Goal: Check status: Check status

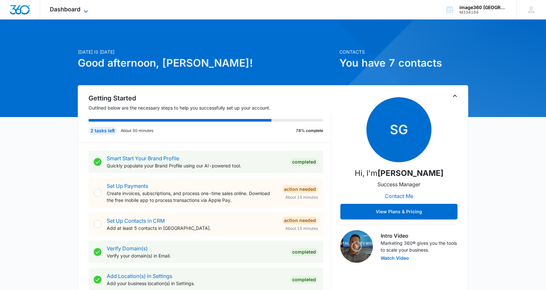
click at [88, 8] on icon at bounding box center [86, 11] width 8 height 8
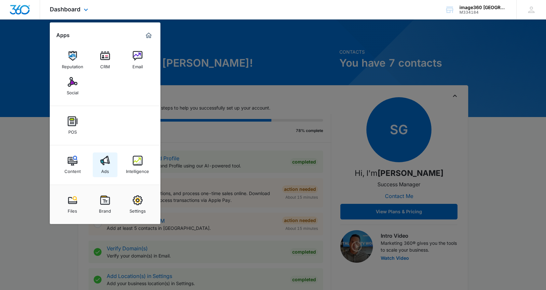
click at [104, 162] on img at bounding box center [105, 161] width 10 height 10
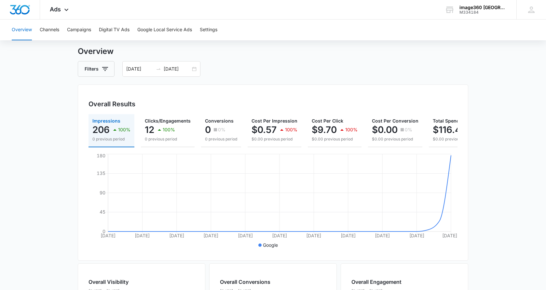
scroll to position [15, 0]
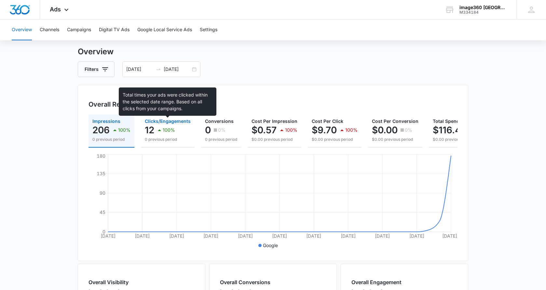
click at [160, 123] on span "Clicks/Engagements" at bounding box center [168, 121] width 46 height 6
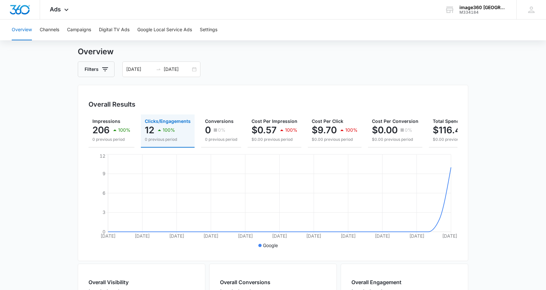
click at [152, 131] on p "12" at bounding box center [149, 130] width 9 height 10
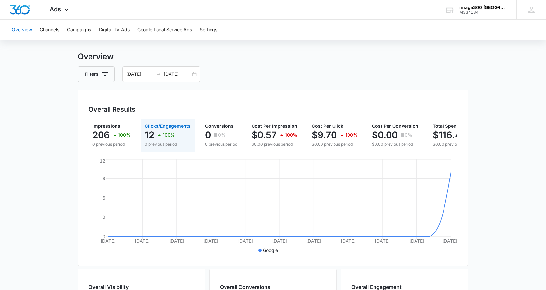
scroll to position [0, 0]
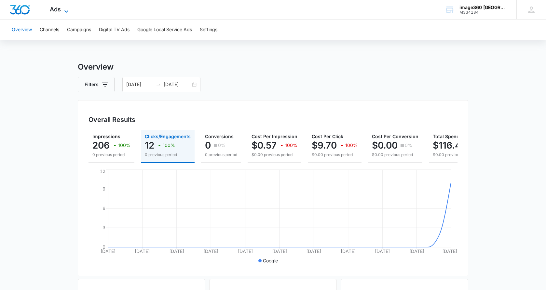
click at [63, 9] on icon at bounding box center [66, 11] width 8 height 8
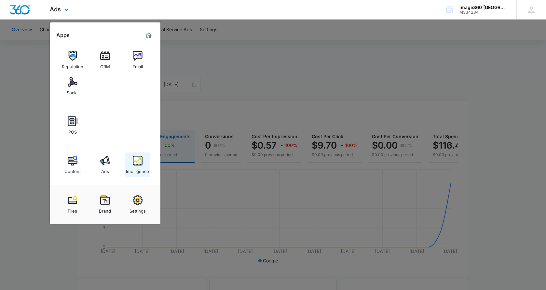
click at [139, 164] on img at bounding box center [138, 161] width 10 height 10
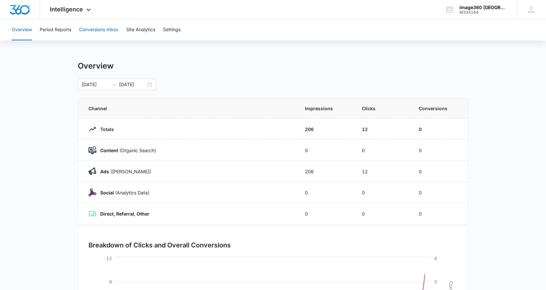
click at [102, 29] on button "Conversions Inbox" at bounding box center [98, 30] width 39 height 21
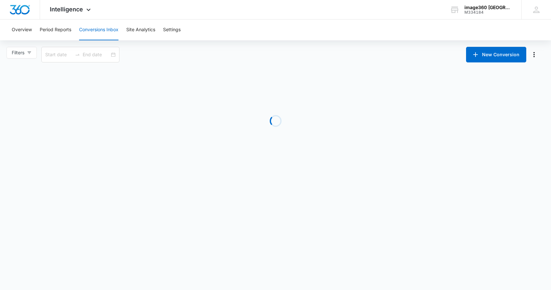
type input "[DATE]"
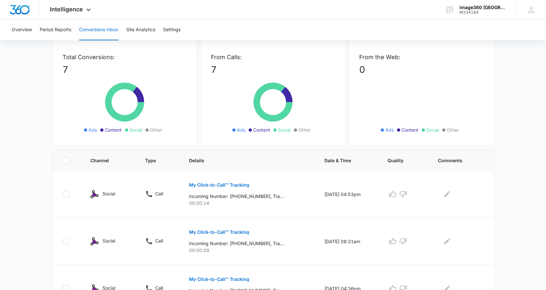
scroll to position [33, 0]
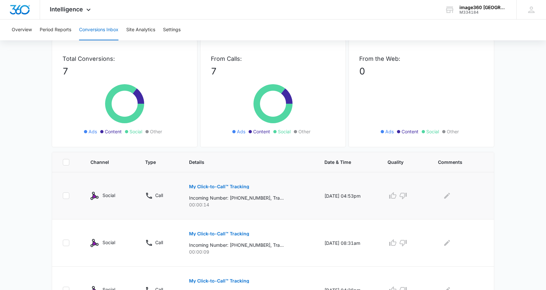
click at [205, 187] on p "My Click-to-Call™ Tracking" at bounding box center [219, 186] width 60 height 5
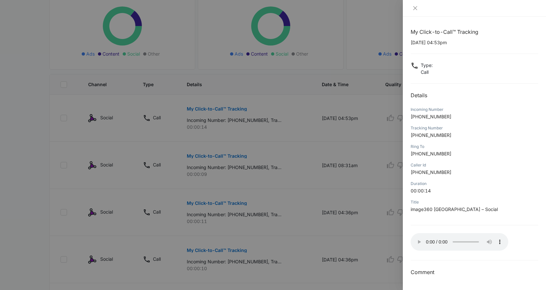
scroll to position [130, 0]
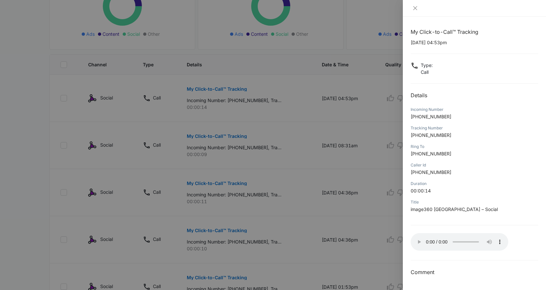
drag, startPoint x: 18, startPoint y: 92, endPoint x: 25, endPoint y: 92, distance: 7.2
click at [18, 92] on div at bounding box center [273, 145] width 546 height 290
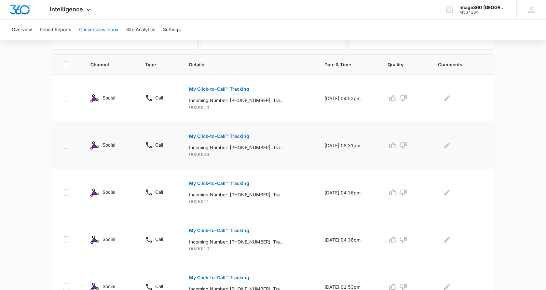
click at [227, 137] on p "My Click-to-Call™ Tracking" at bounding box center [219, 136] width 60 height 5
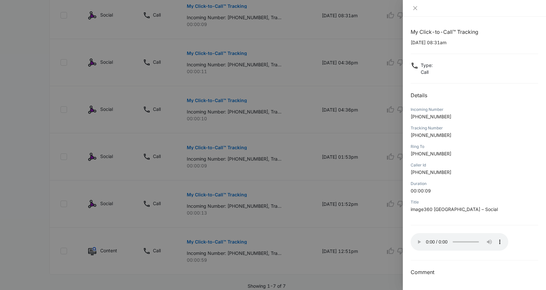
scroll to position [284, 0]
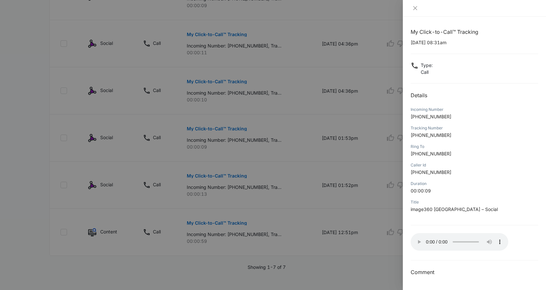
click at [228, 215] on div at bounding box center [273, 145] width 546 height 290
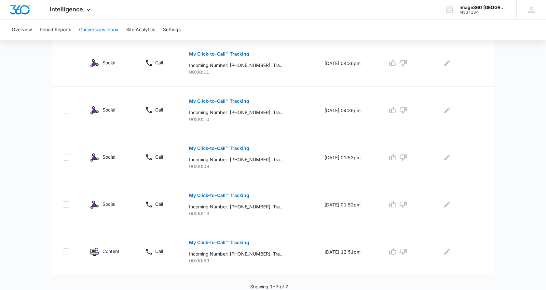
scroll to position [260, 0]
click at [237, 240] on p "My Click-to-Call™ Tracking" at bounding box center [219, 242] width 60 height 5
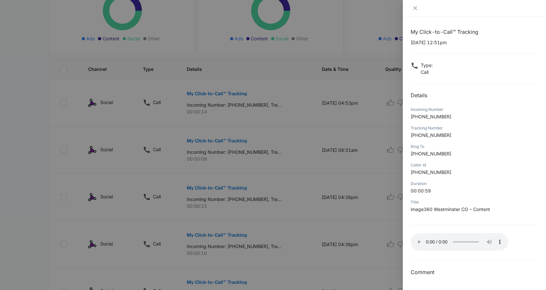
scroll to position [121, 0]
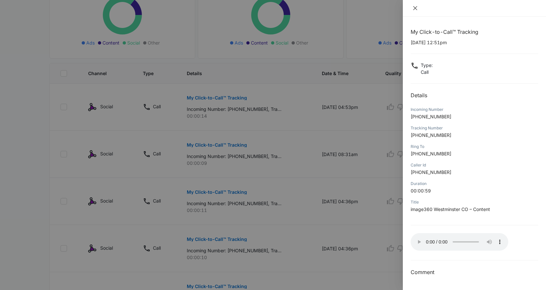
click at [414, 9] on icon "close" at bounding box center [415, 8] width 4 height 4
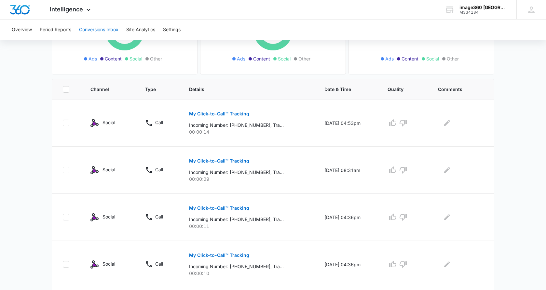
scroll to position [0, 0]
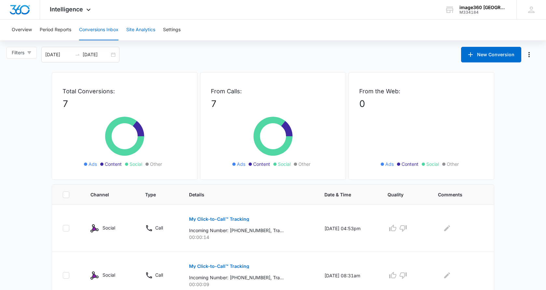
click at [150, 27] on button "Site Analytics" at bounding box center [140, 30] width 29 height 21
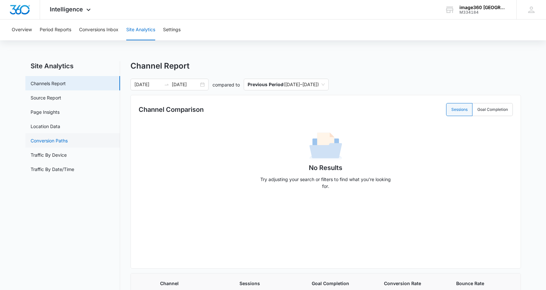
click at [51, 138] on link "Conversion Paths" at bounding box center [49, 140] width 37 height 7
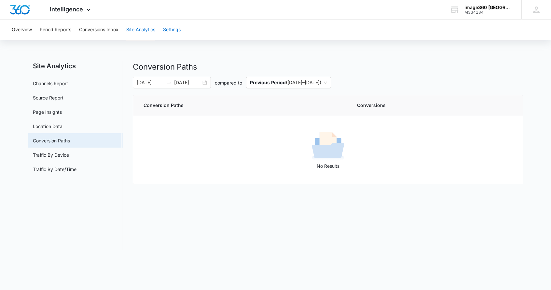
click at [175, 30] on button "Settings" at bounding box center [172, 30] width 18 height 21
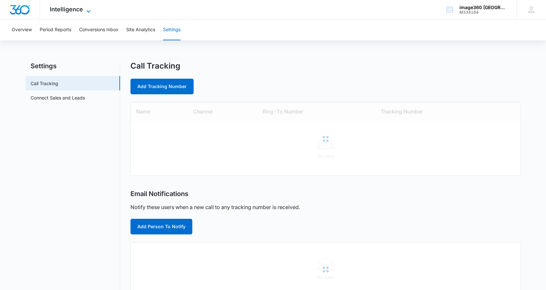
click at [81, 10] on span "Intelligence" at bounding box center [66, 9] width 33 height 7
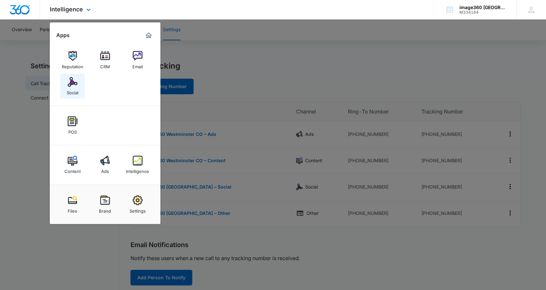
click at [71, 85] on img at bounding box center [73, 82] width 10 height 10
